Goal: Task Accomplishment & Management: Complete application form

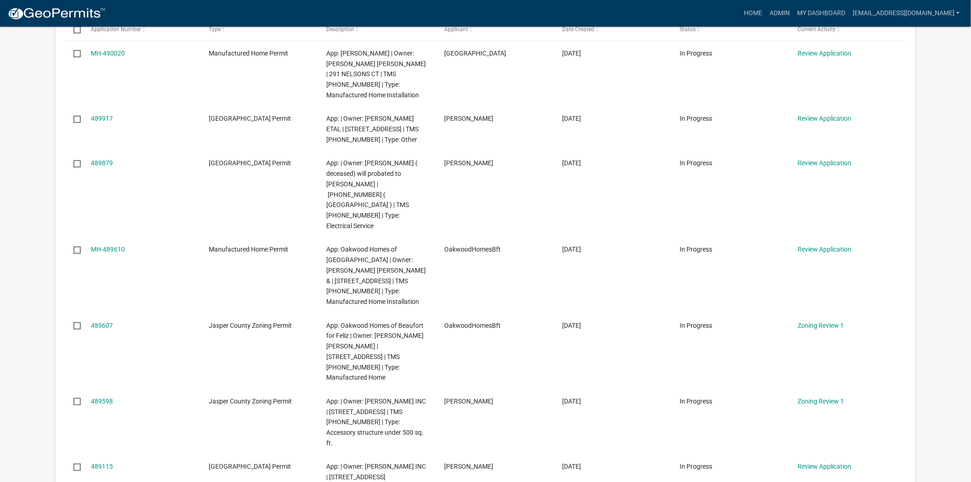
scroll to position [204, 0]
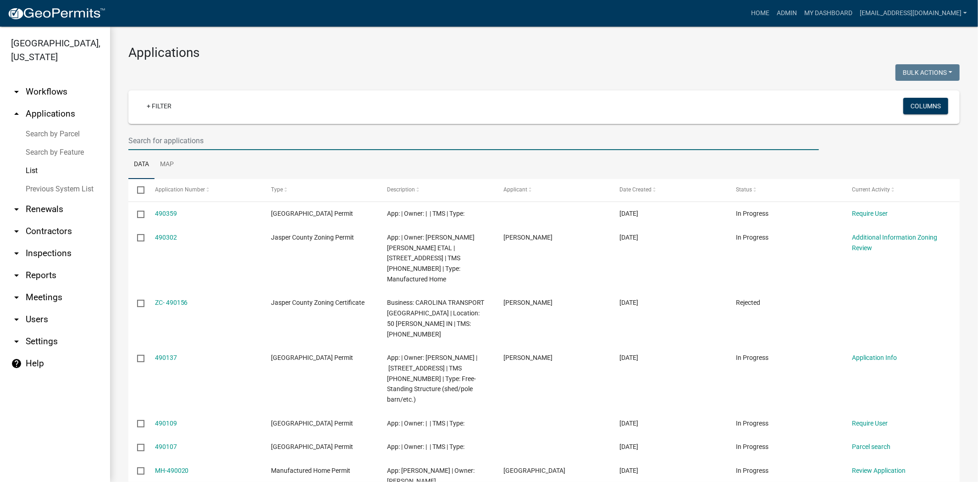
click at [254, 140] on input "text" at bounding box center [473, 140] width 691 height 19
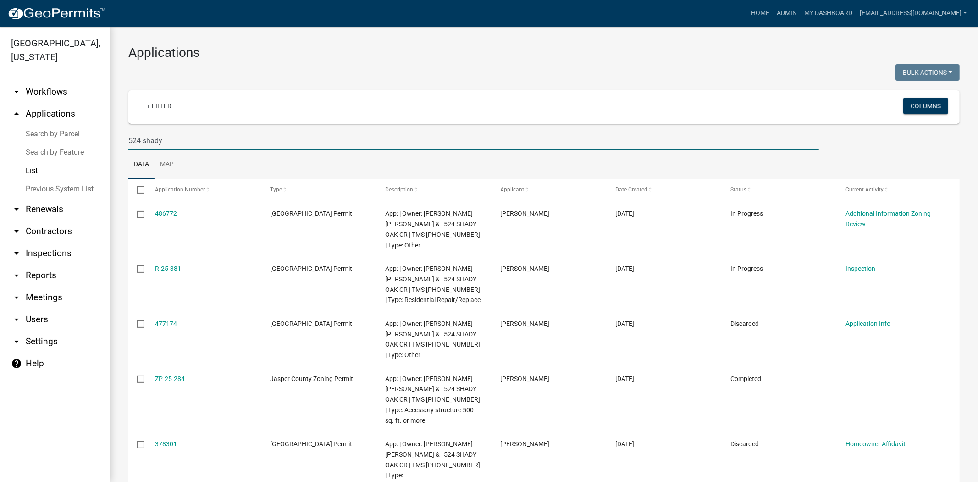
drag, startPoint x: 189, startPoint y: 140, endPoint x: 101, endPoint y: 157, distance: 88.8
click at [101, 157] on div "Jasper County, South Carolina arrow_drop_down Workflows List arrow_drop_up Appl…" at bounding box center [489, 254] width 978 height 455
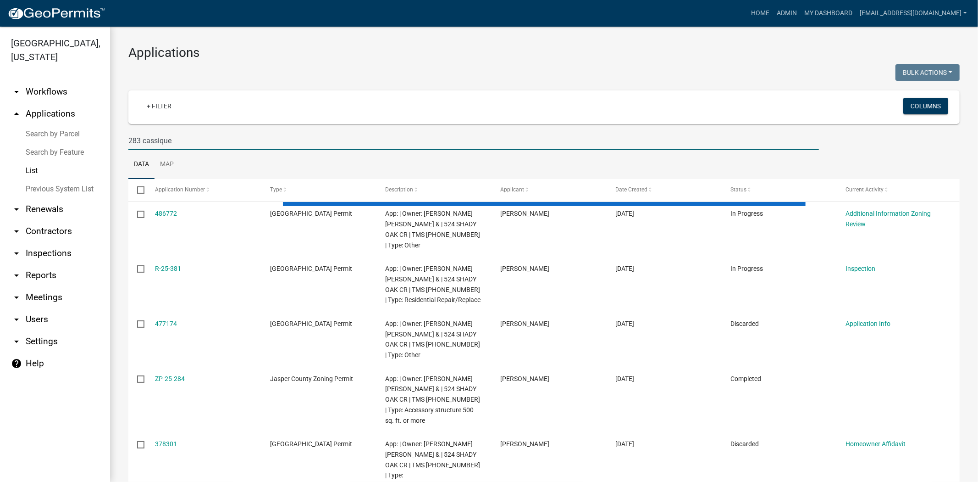
type input "283 cassique"
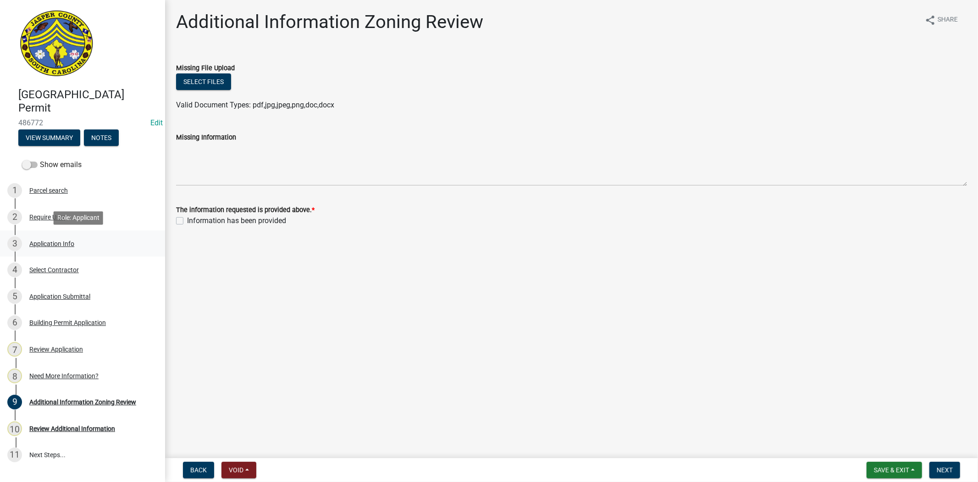
click at [55, 236] on div "3 Application Info" at bounding box center [78, 243] width 143 height 15
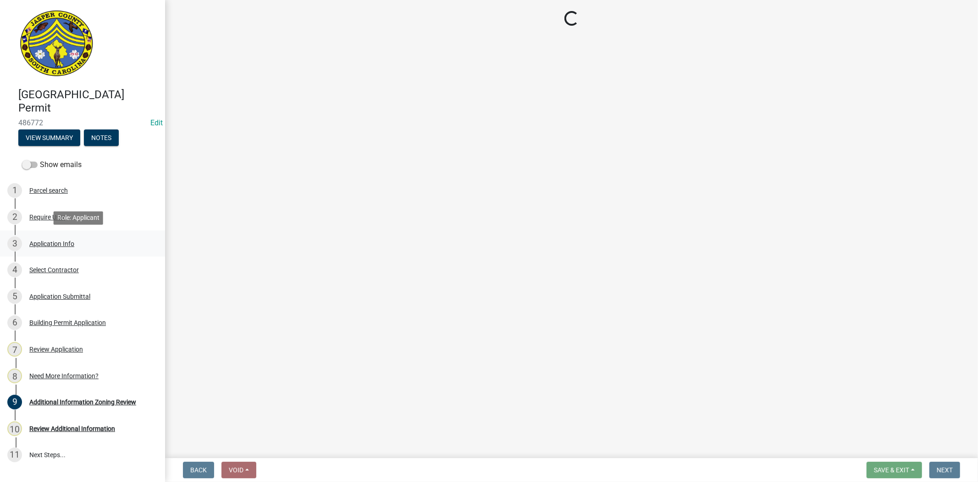
select select "6570ce79-212e-4c42-b64f-f74b85e12671"
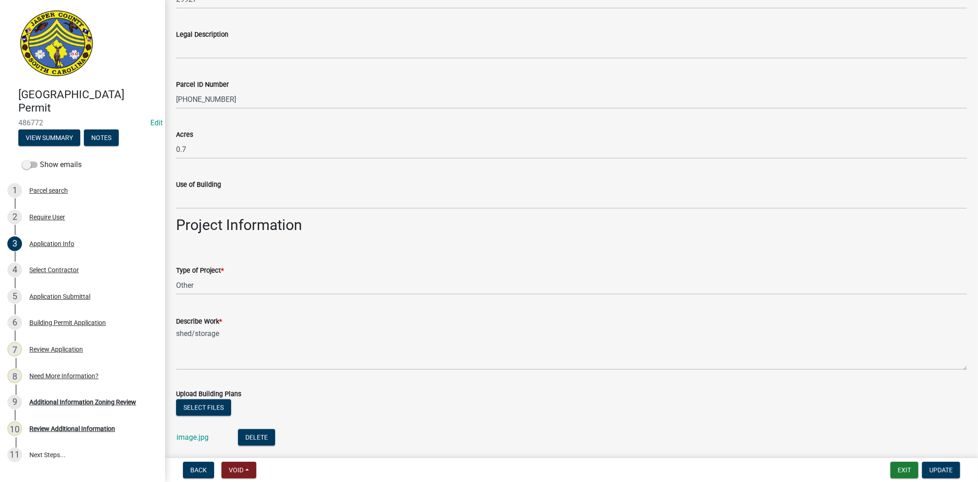
scroll to position [815, 0]
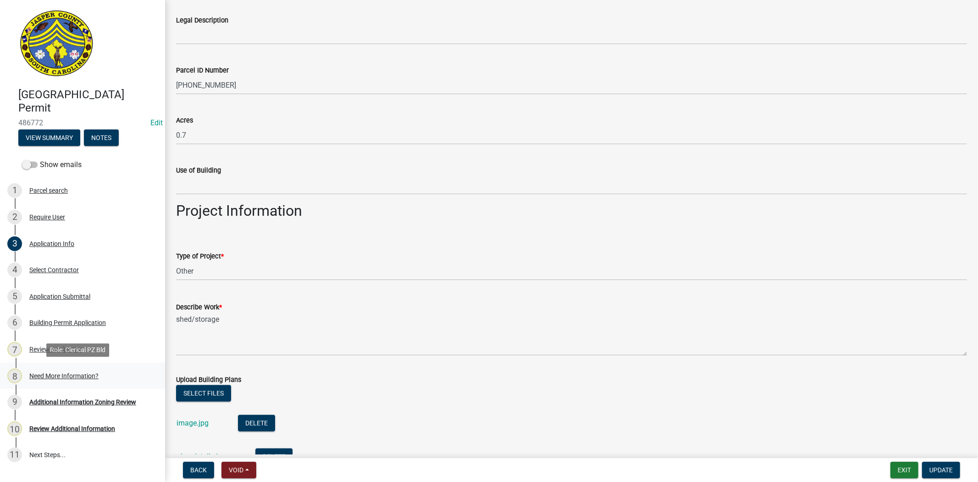
click at [80, 377] on div "Need More Information?" at bounding box center [63, 375] width 69 height 6
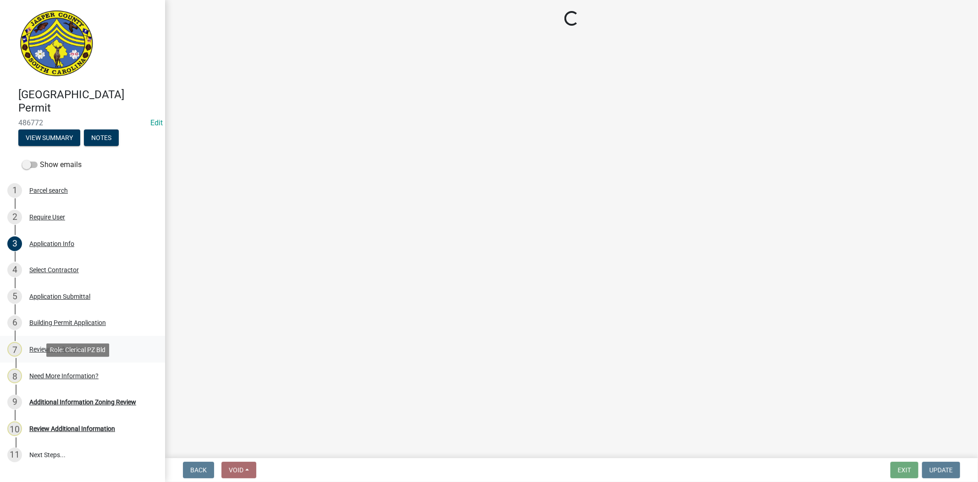
scroll to position [0, 0]
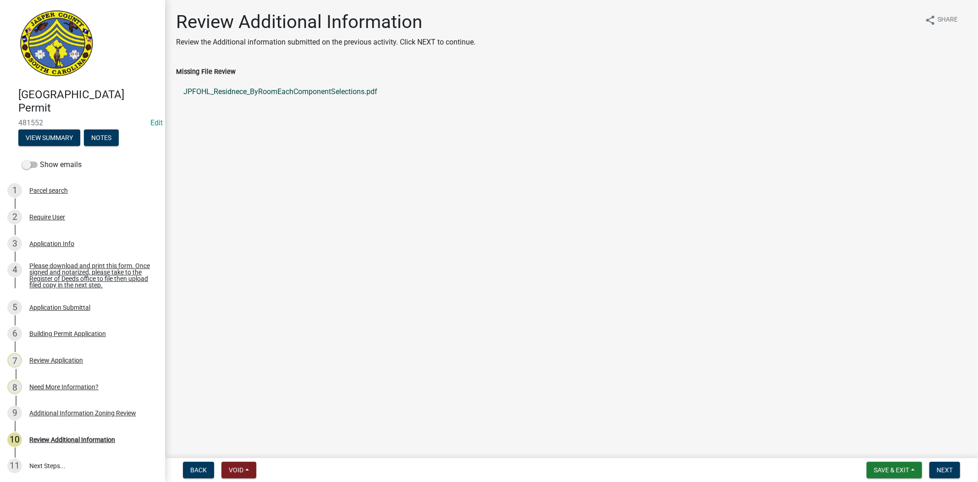
click at [346, 95] on link "JPFOHL_Residnece_ByRoomEachComponentSelections.pdf" at bounding box center [571, 92] width 791 height 22
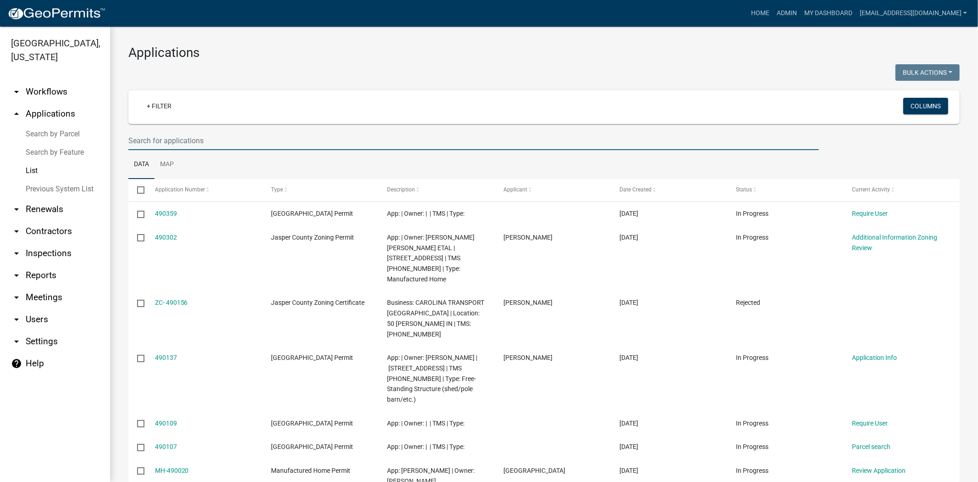
click at [310, 149] on input "text" at bounding box center [473, 140] width 691 height 19
type input "1258"
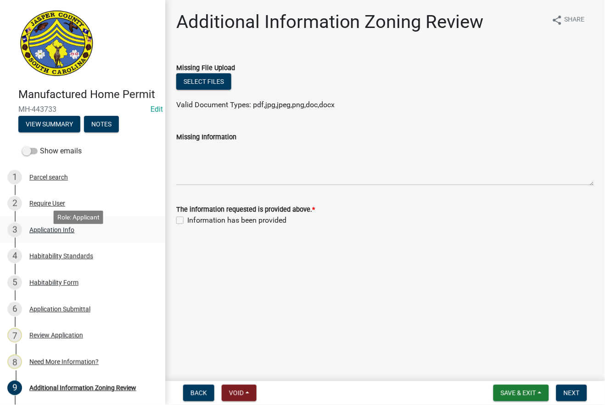
scroll to position [127, 0]
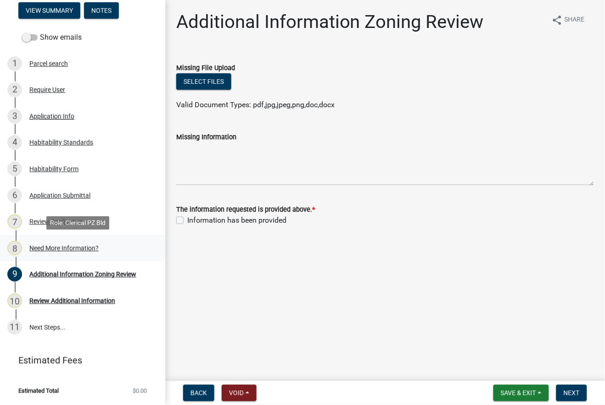
click at [69, 247] on div "Need More Information?" at bounding box center [63, 248] width 69 height 6
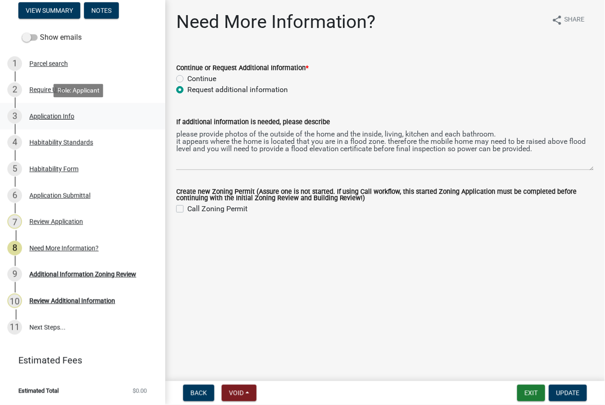
click at [55, 115] on div "Application Info" at bounding box center [51, 116] width 45 height 6
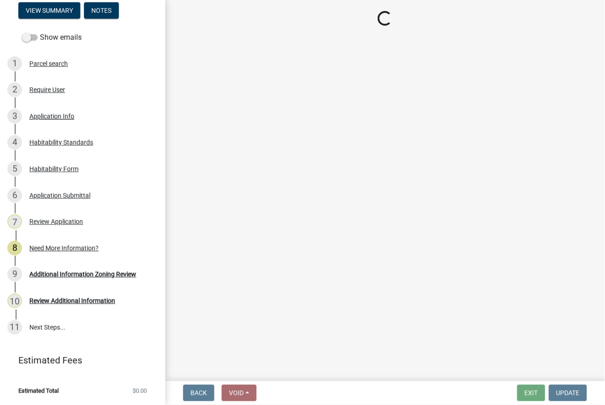
select select "00748aa1-56c2-4786-b7ff-9b3cb1d8d455"
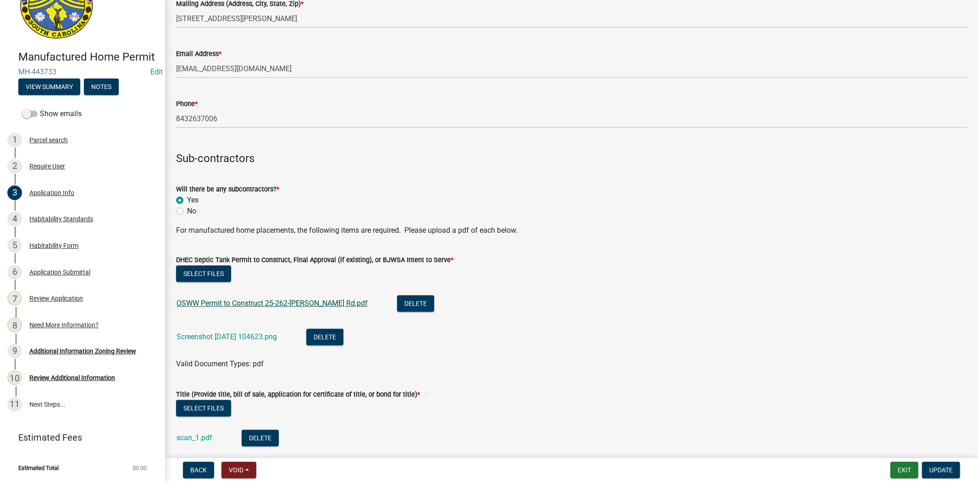
scroll to position [2072, 0]
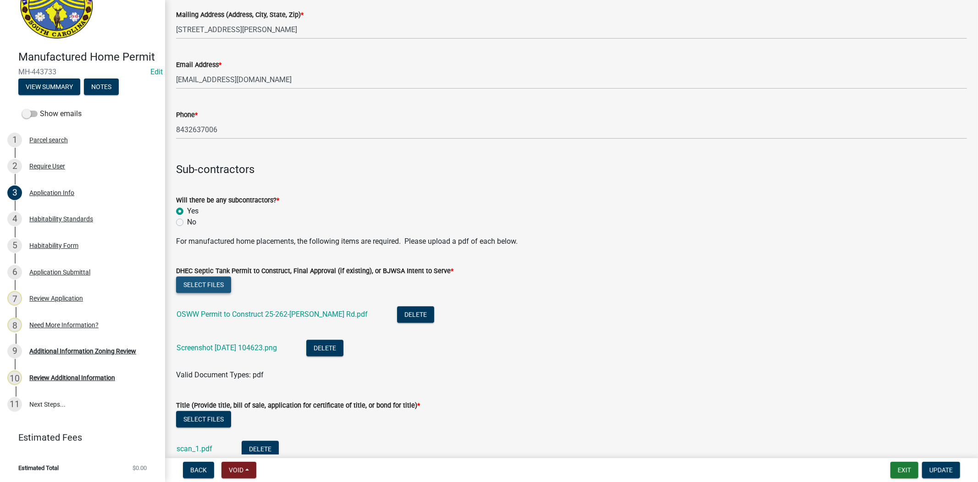
click at [191, 283] on button "Select files" at bounding box center [203, 284] width 55 height 17
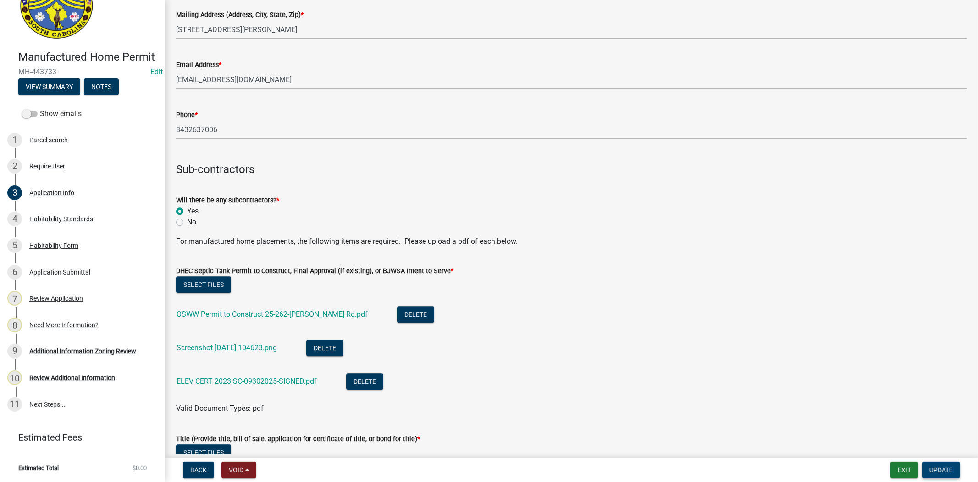
click at [933, 471] on span "Update" at bounding box center [941, 469] width 23 height 7
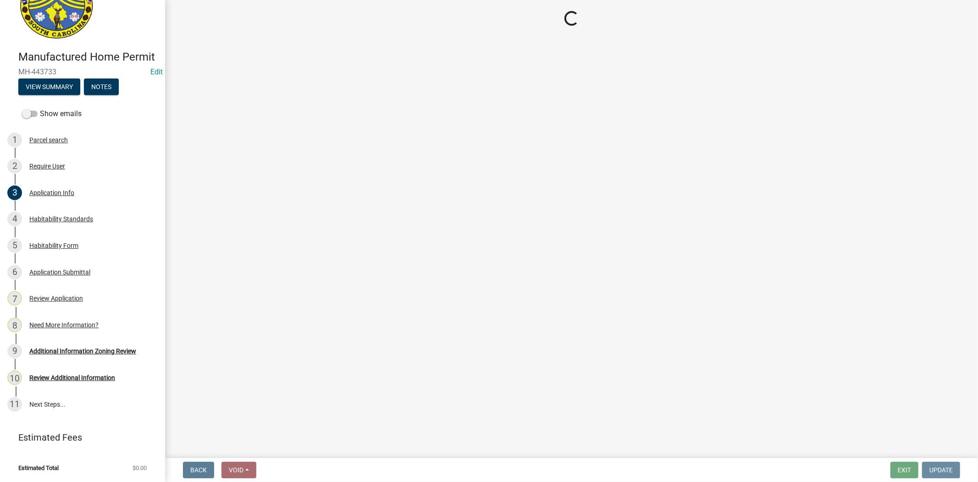
scroll to position [0, 0]
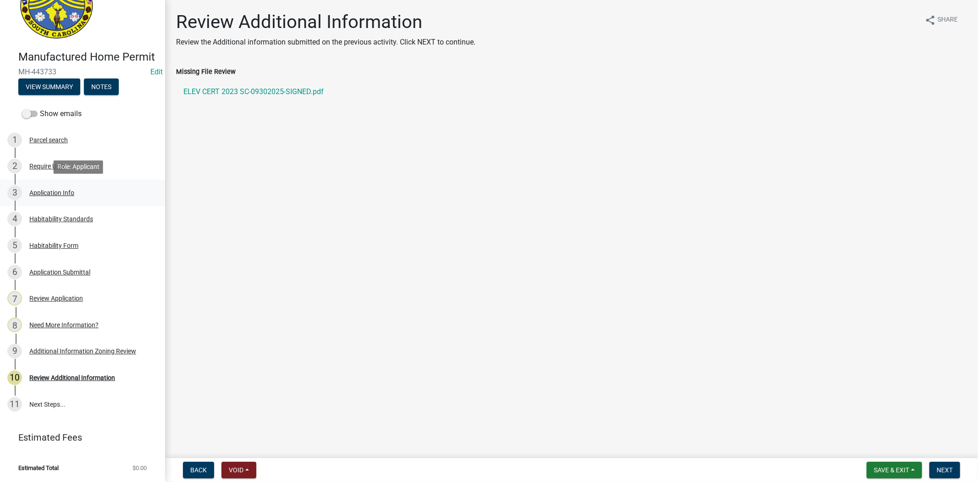
click at [35, 196] on div "3 Application Info" at bounding box center [78, 192] width 143 height 15
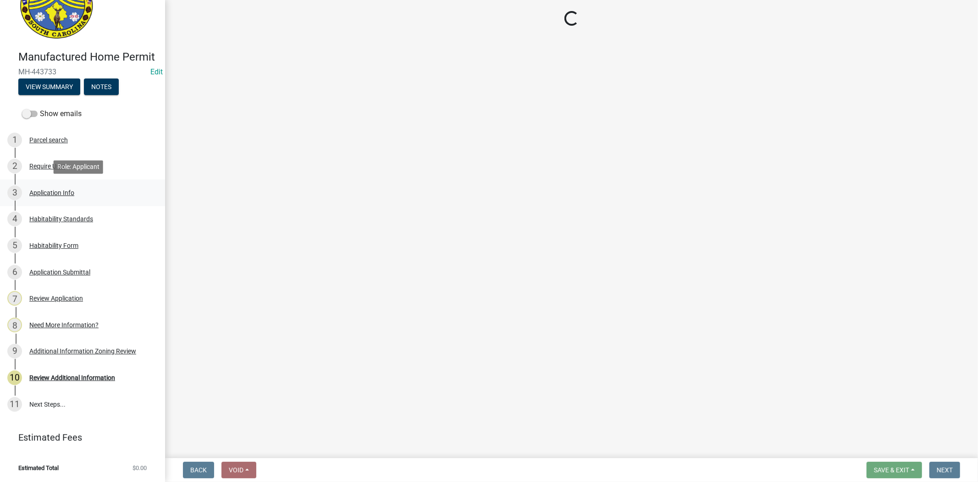
select select "00748aa1-56c2-4786-b7ff-9b3cb1d8d455"
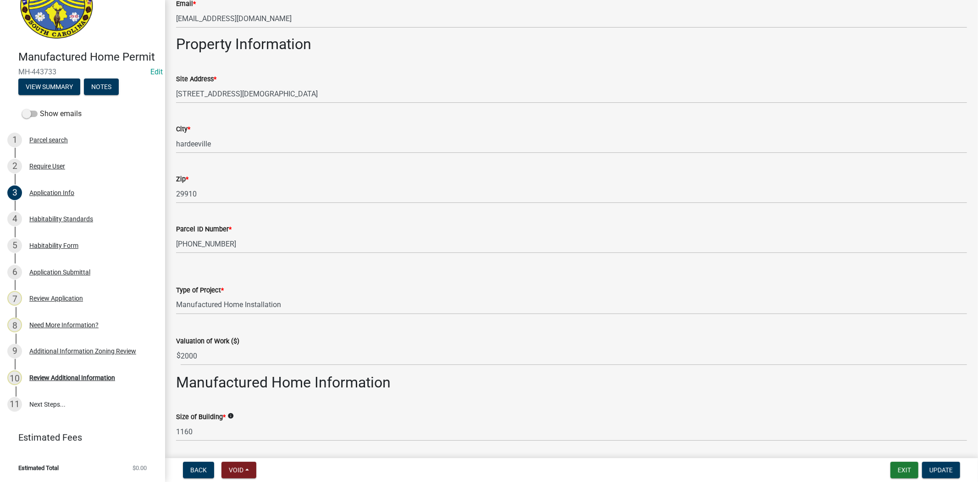
scroll to position [917, 0]
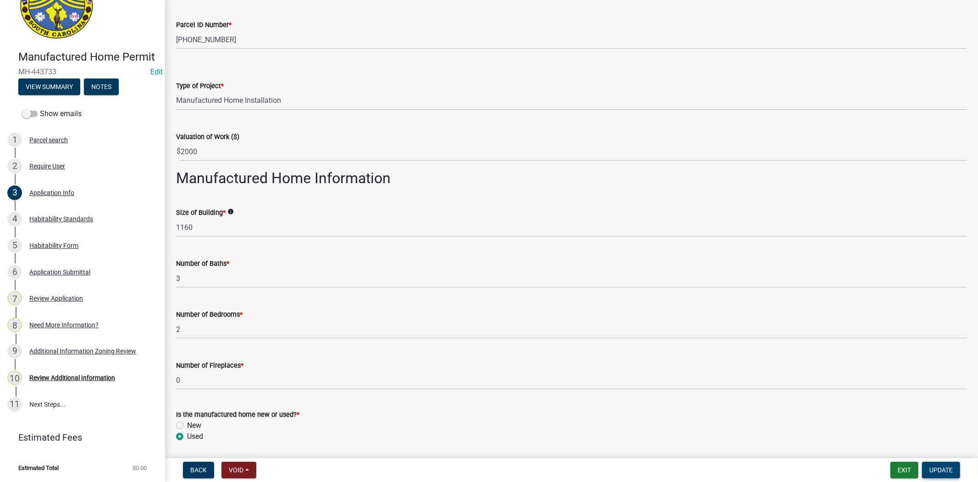
click at [940, 467] on span "Update" at bounding box center [941, 469] width 23 height 7
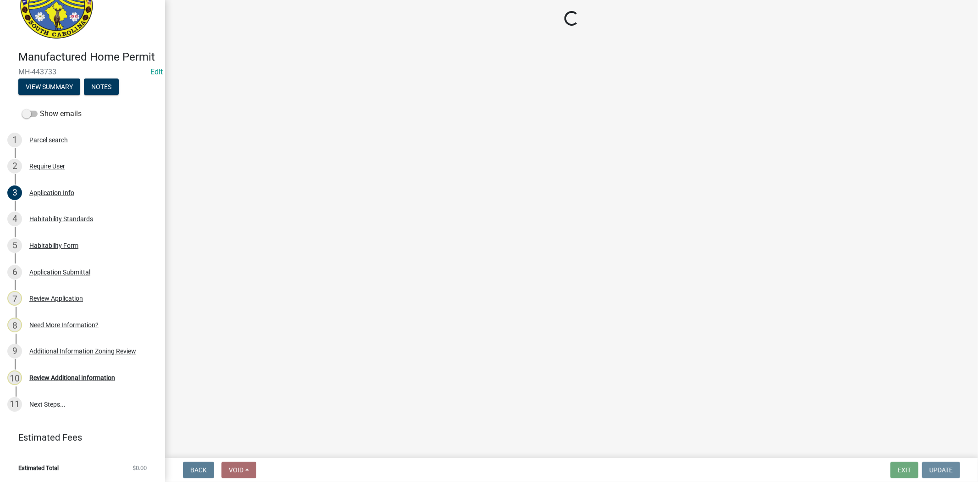
scroll to position [0, 0]
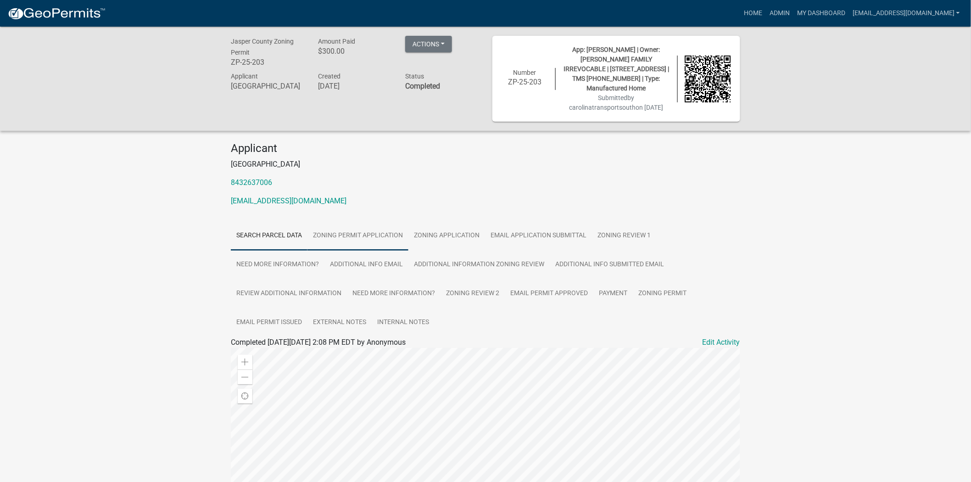
click at [391, 227] on link "Zoning Permit Application" at bounding box center [357, 235] width 101 height 29
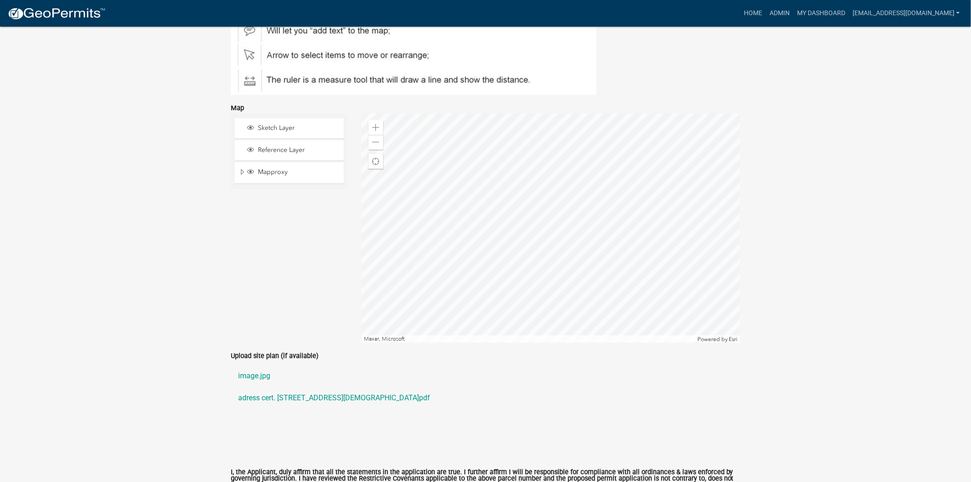
scroll to position [2009, 0]
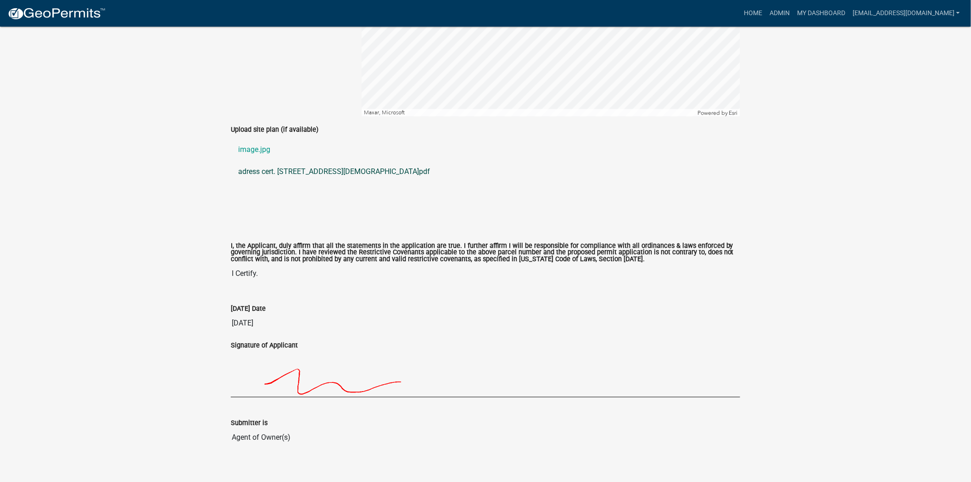
click at [297, 162] on link "adress cert. 1258 church rd.pdf" at bounding box center [485, 172] width 509 height 22
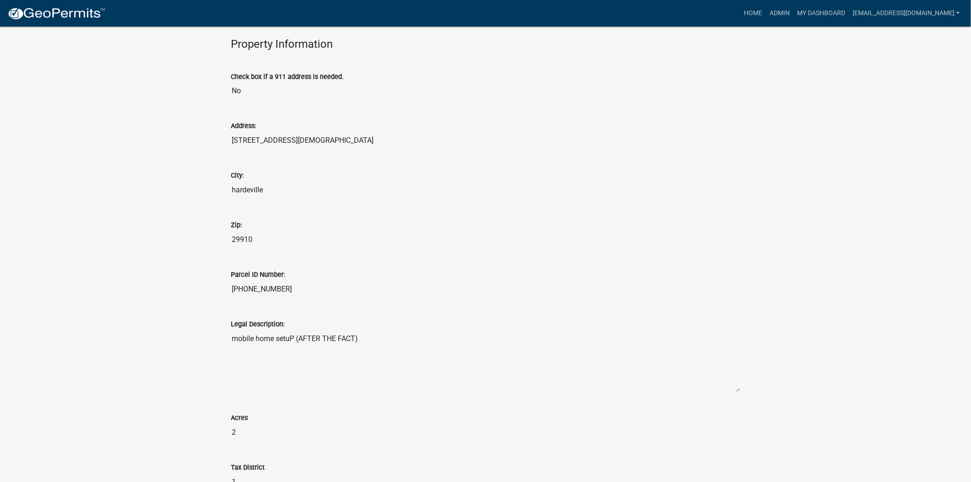
scroll to position [633, 0]
drag, startPoint x: 281, startPoint y: 285, endPoint x: 231, endPoint y: 287, distance: 50.0
click at [231, 287] on input "029-00-02-091" at bounding box center [485, 291] width 509 height 18
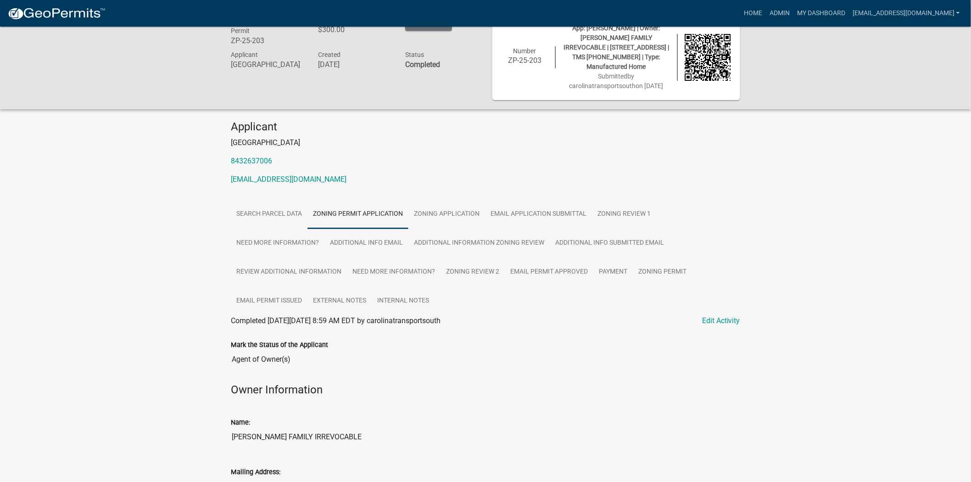
scroll to position [0, 0]
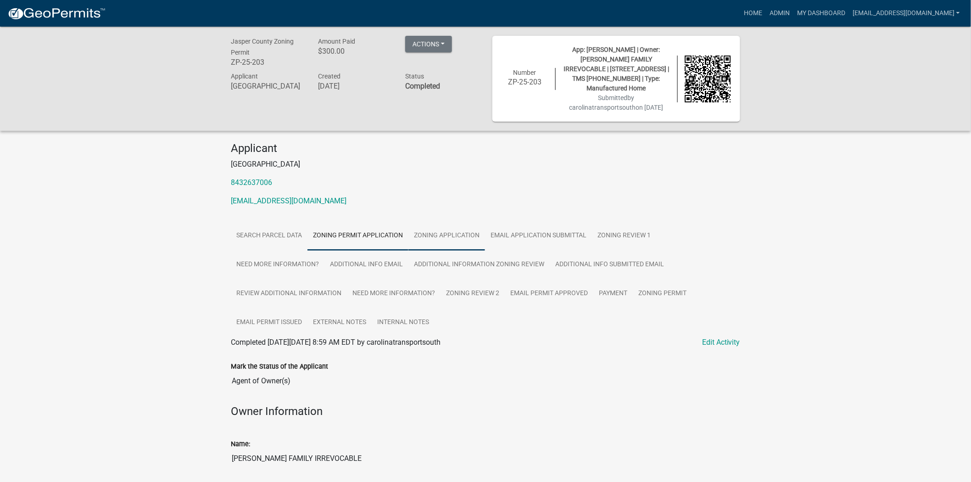
click at [441, 222] on link "Zoning Application" at bounding box center [446, 235] width 77 height 29
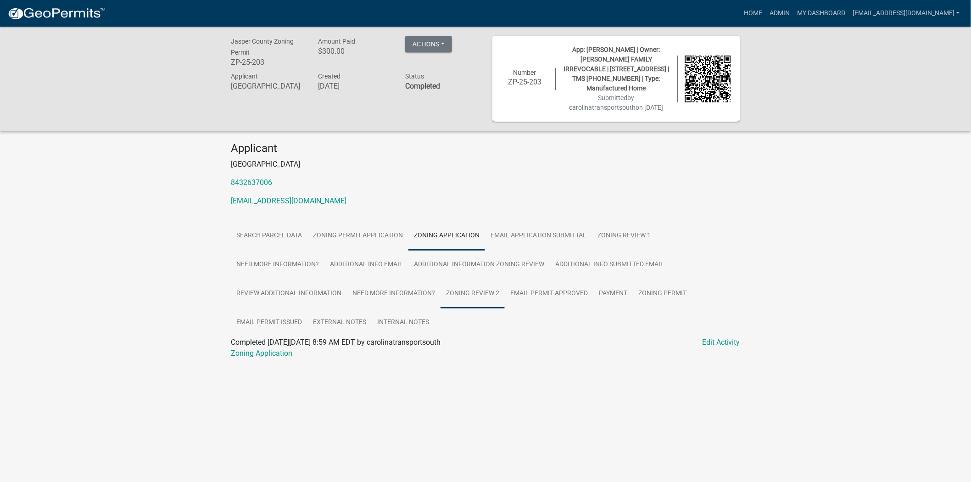
click at [453, 282] on link "Zoning Review 2" at bounding box center [472, 293] width 64 height 29
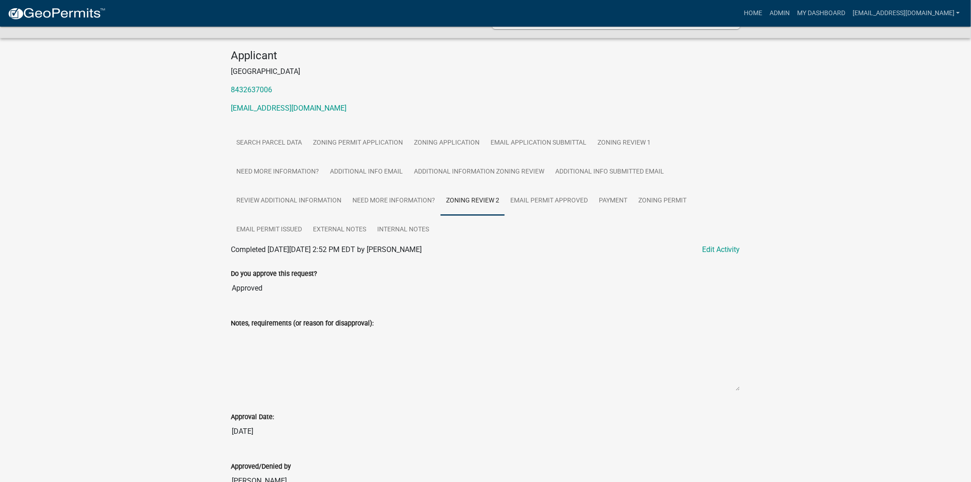
scroll to position [138, 0]
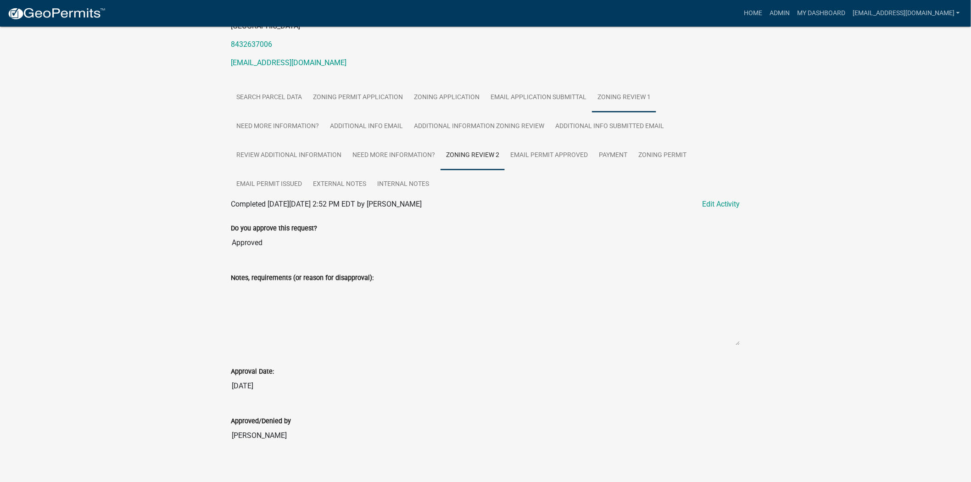
click at [627, 84] on link "Zoning Review 1" at bounding box center [624, 97] width 64 height 29
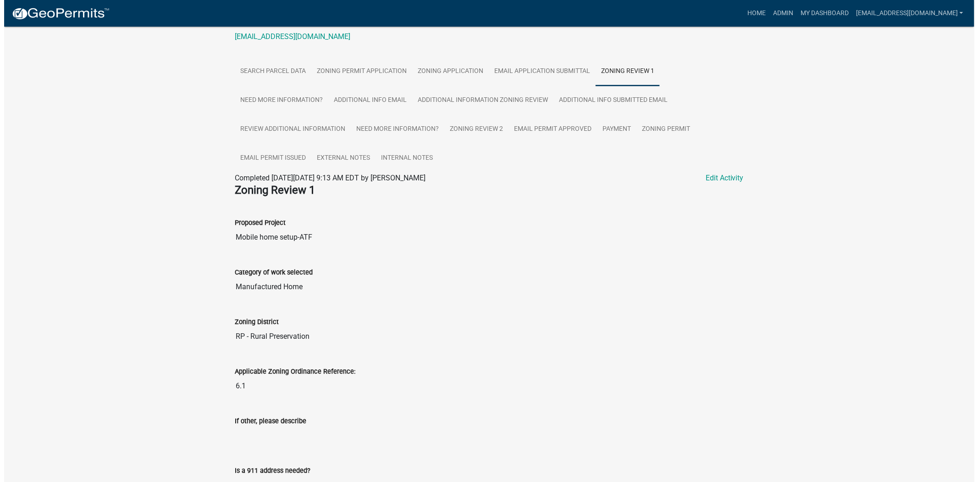
scroll to position [58, 0]
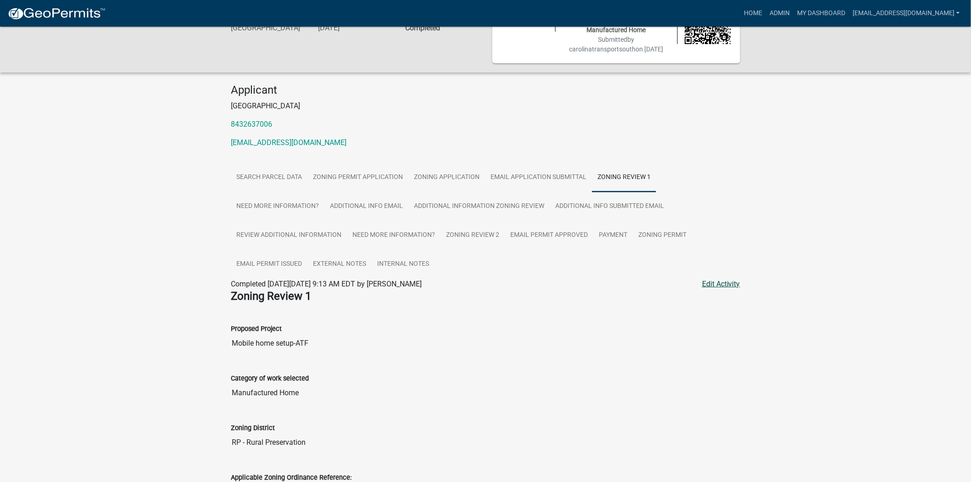
click at [707, 278] on link "Edit Activity" at bounding box center [721, 283] width 38 height 11
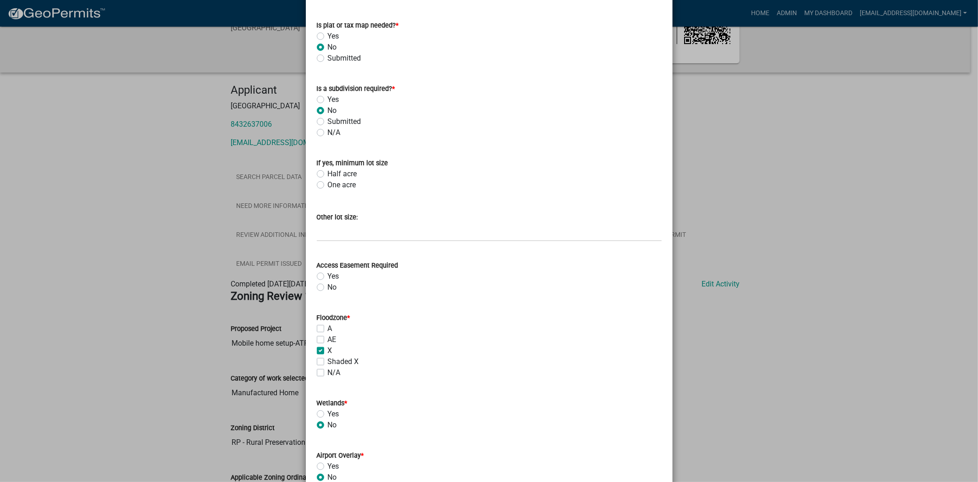
scroll to position [611, 0]
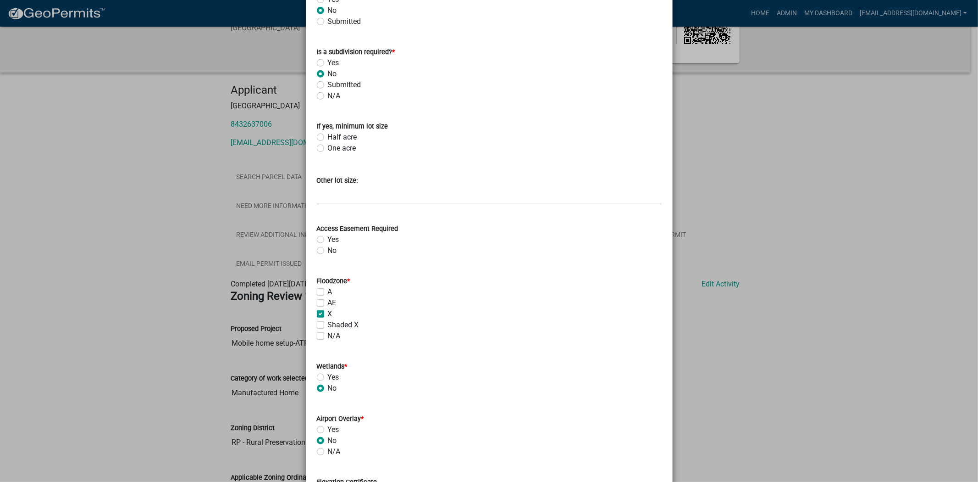
click at [328, 303] on label "AE" at bounding box center [332, 302] width 9 height 11
click at [328, 303] on input "AE" at bounding box center [331, 300] width 6 height 6
checkbox input "true"
checkbox input "false"
checkbox input "true"
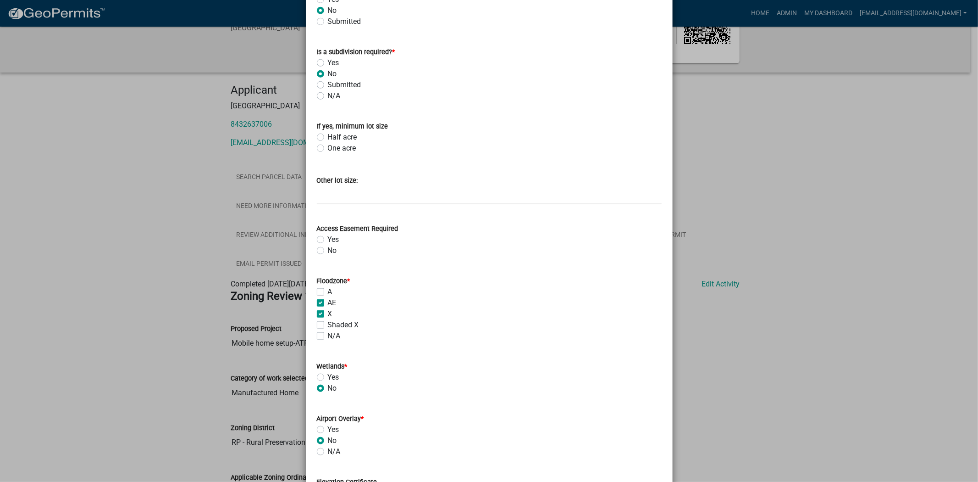
checkbox input "true"
checkbox input "false"
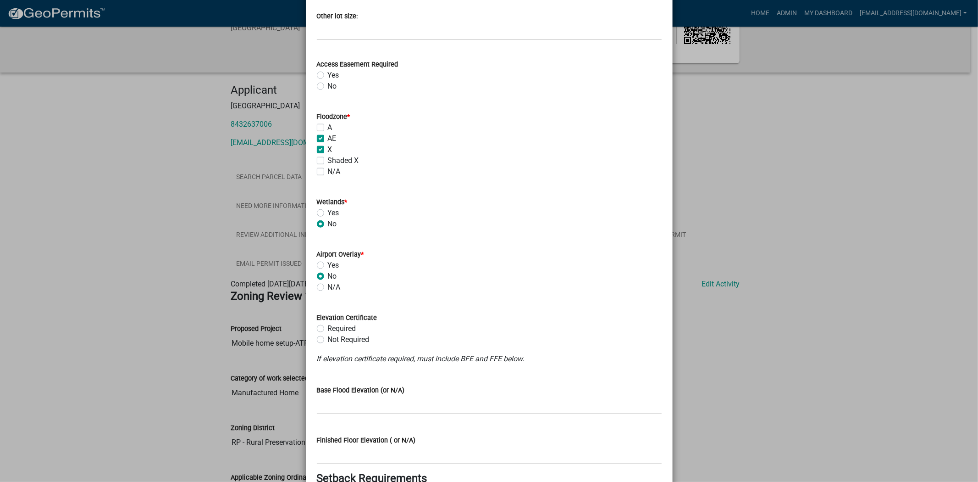
scroll to position [815, 0]
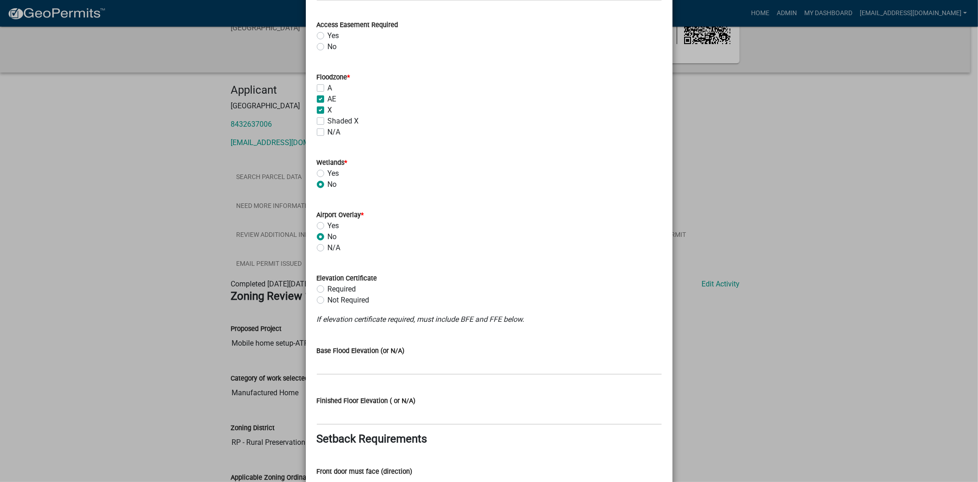
click at [328, 289] on label "Required" at bounding box center [342, 288] width 28 height 11
click at [328, 289] on input "Required" at bounding box center [331, 286] width 6 height 6
radio input "true"
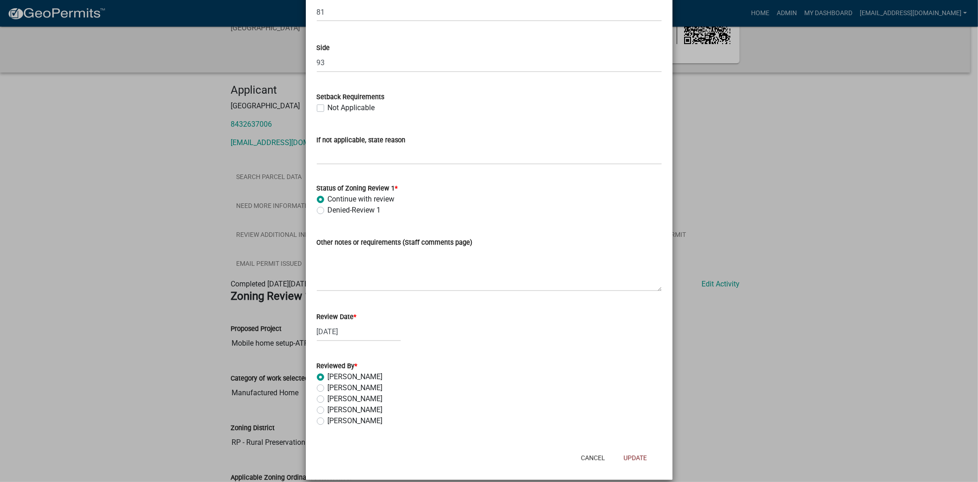
scroll to position [1452, 0]
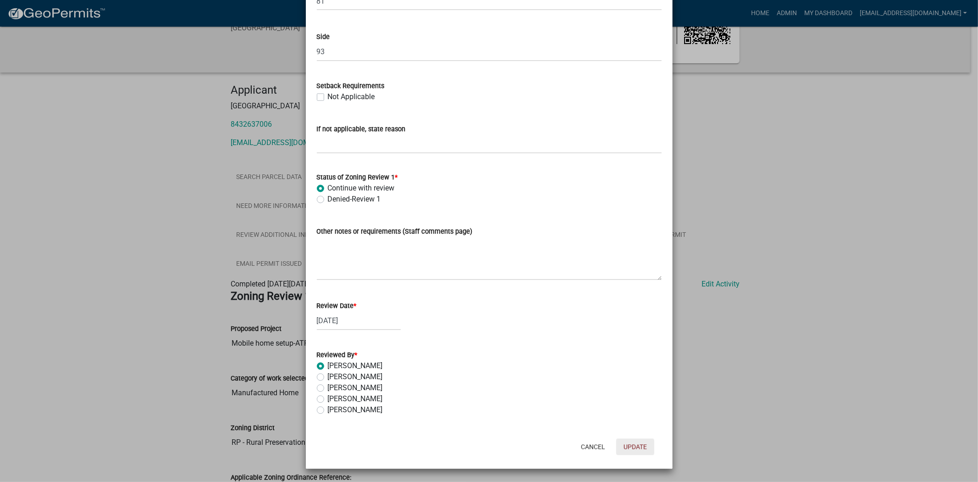
click at [626, 446] on button "Update" at bounding box center [635, 446] width 38 height 17
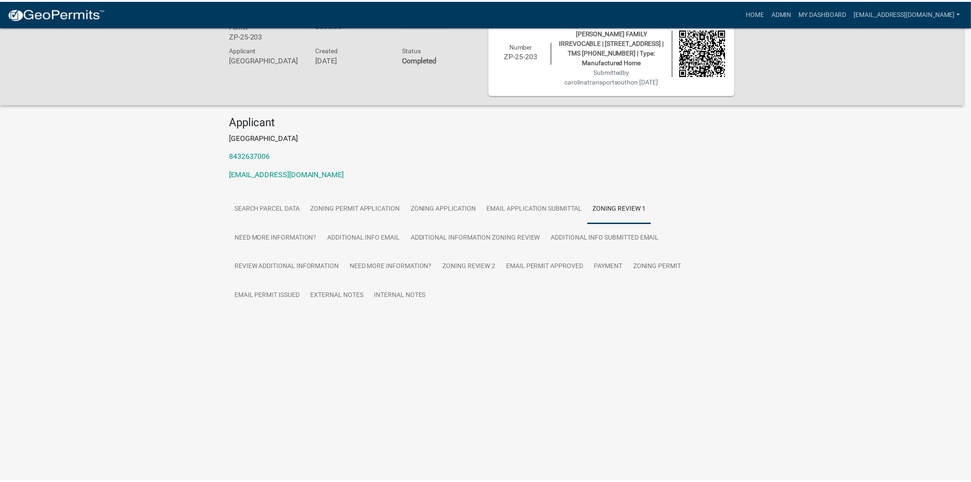
scroll to position [58, 0]
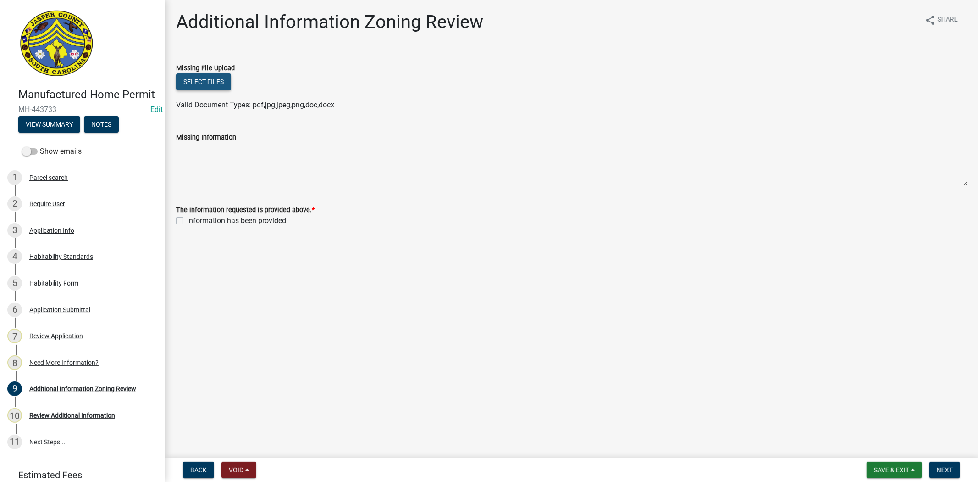
click at [214, 79] on button "Select files" at bounding box center [203, 81] width 55 height 17
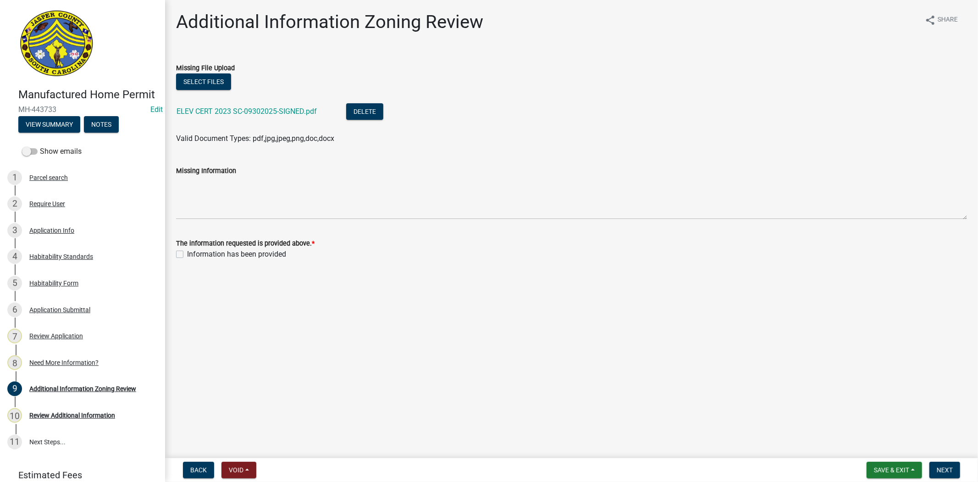
click at [187, 251] on label "Information has been provided" at bounding box center [236, 254] width 99 height 11
click at [187, 251] on input "Information has been provided" at bounding box center [190, 252] width 6 height 6
checkbox input "true"
click at [946, 473] on button "Next" at bounding box center [945, 469] width 31 height 17
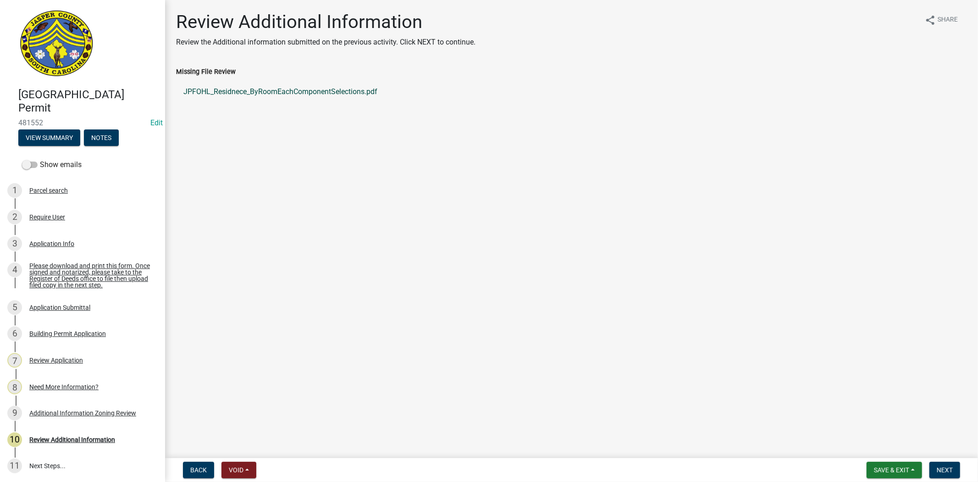
click at [288, 90] on link "JPFOHL_Residnece_ByRoomEachComponentSelections.pdf" at bounding box center [571, 92] width 791 height 22
click at [54, 240] on div "Application Info" at bounding box center [51, 243] width 45 height 6
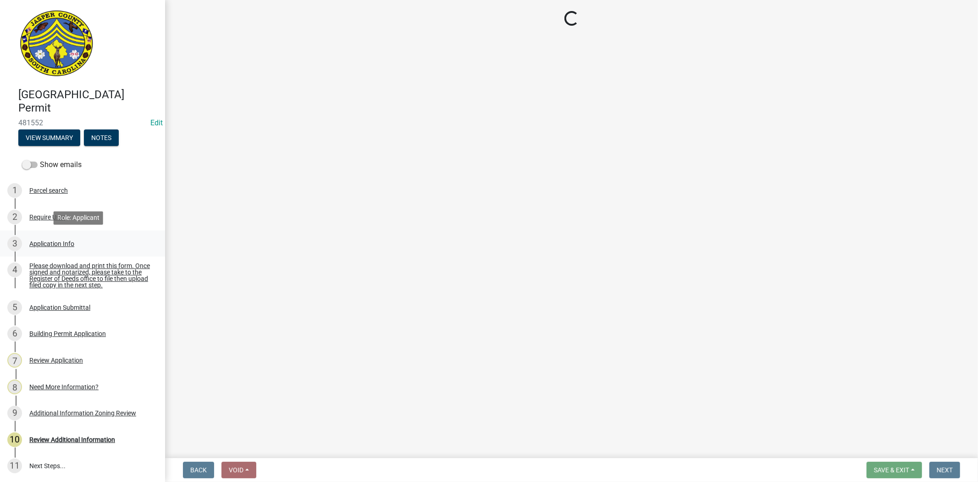
select select "42590599-3c97-479d-b3e9-fbeca9af4fb5"
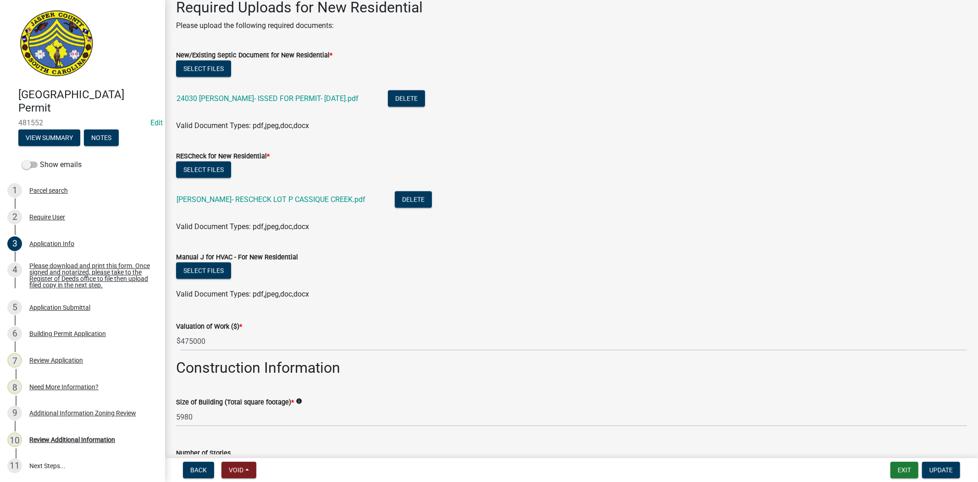
scroll to position [1427, 0]
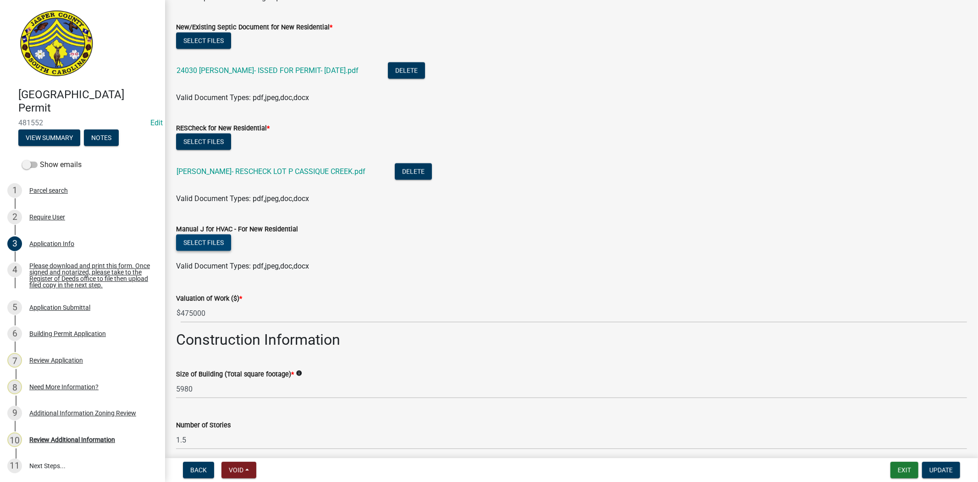
click at [223, 240] on button "Select files" at bounding box center [203, 242] width 55 height 17
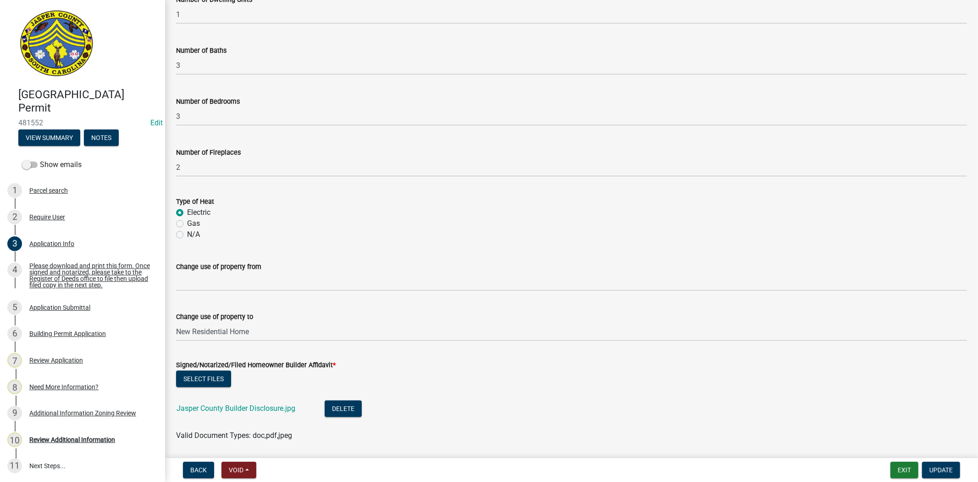
scroll to position [1966, 0]
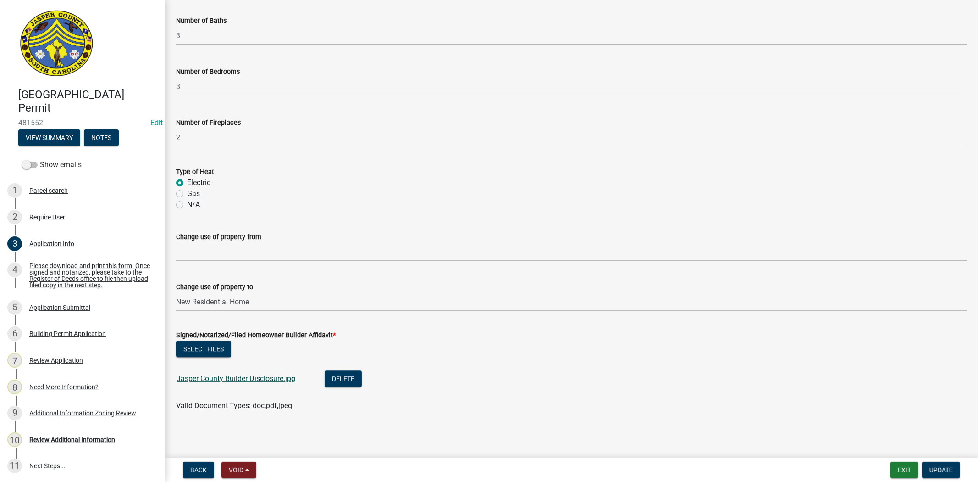
click at [242, 375] on link "Jasper County Builder Disclosure.jpg" at bounding box center [236, 378] width 119 height 9
click at [941, 471] on span "Update" at bounding box center [941, 469] width 23 height 7
